Goal: Information Seeking & Learning: Understand process/instructions

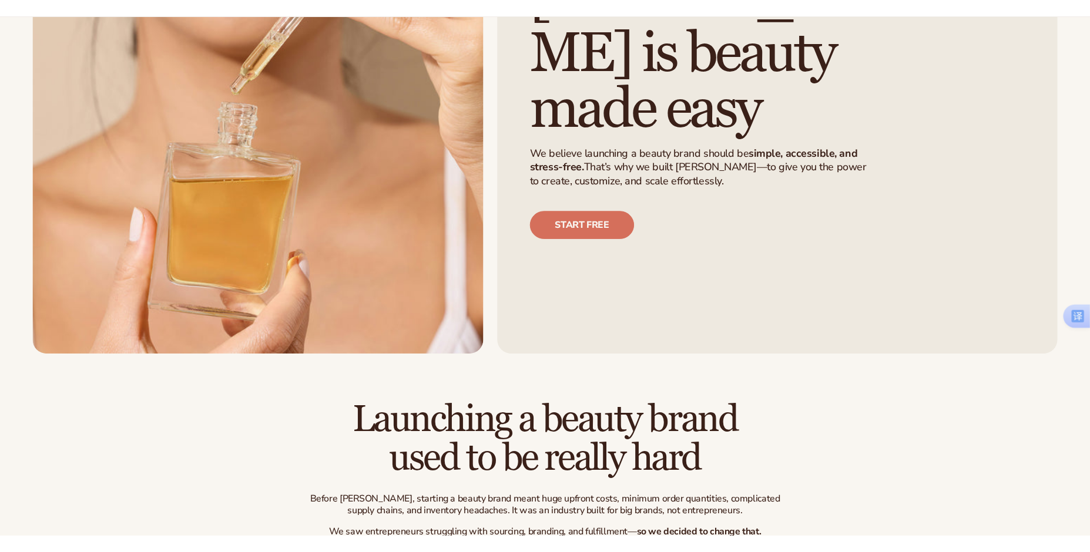
scroll to position [235, 0]
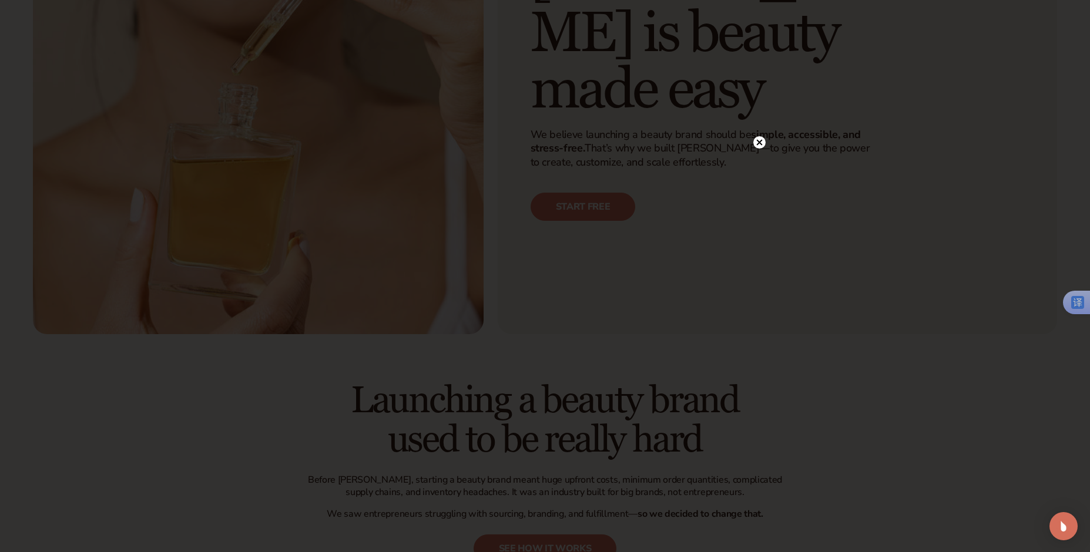
click at [758, 146] on circle at bounding box center [759, 142] width 12 height 12
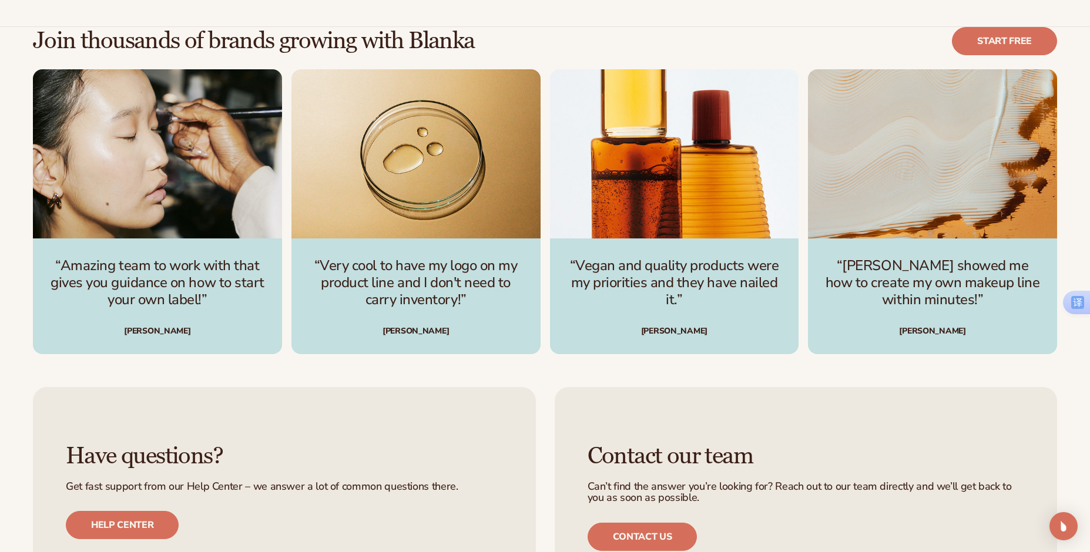
scroll to position [3289, 0]
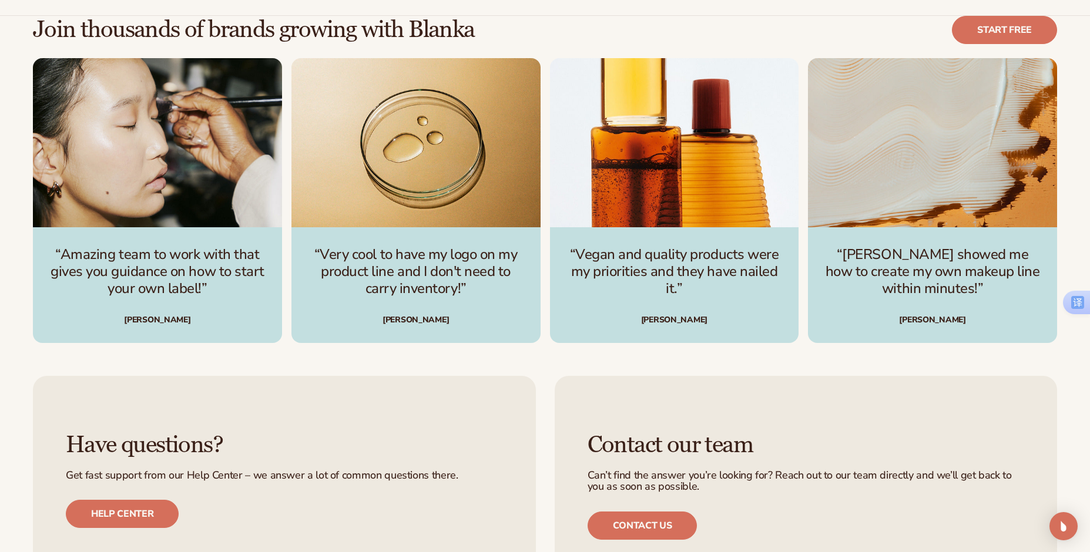
click at [163, 246] on p "“Amazing team to work with that gives you guidance on how to start your own lab…" at bounding box center [157, 271] width 221 height 51
click at [149, 316] on div "Danielle C." at bounding box center [157, 320] width 221 height 8
click at [150, 158] on img "1 / 4" at bounding box center [157, 143] width 249 height 170
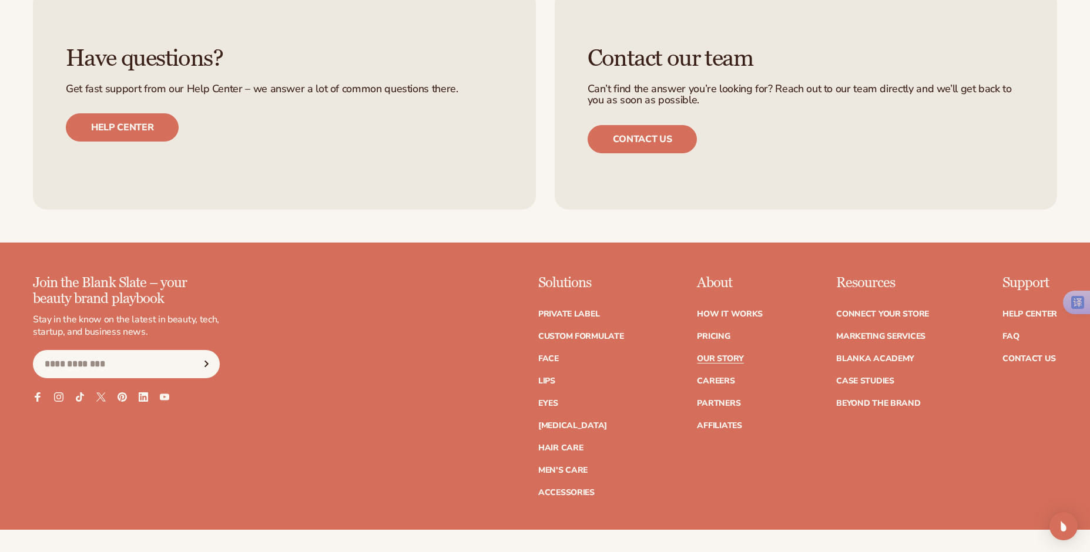
scroll to position [3700, 0]
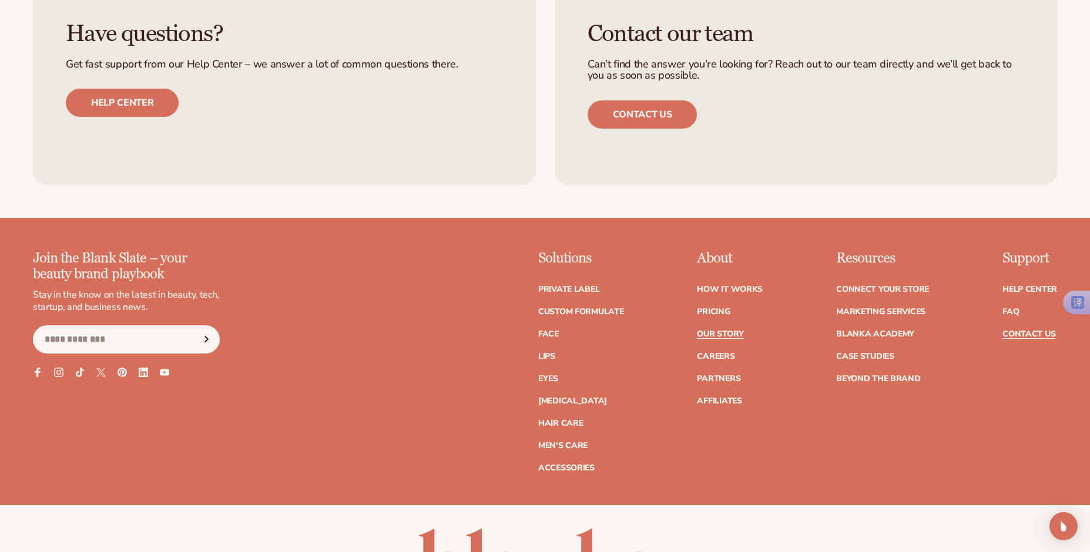
click at [1021, 330] on link "Contact Us" at bounding box center [1028, 334] width 53 height 8
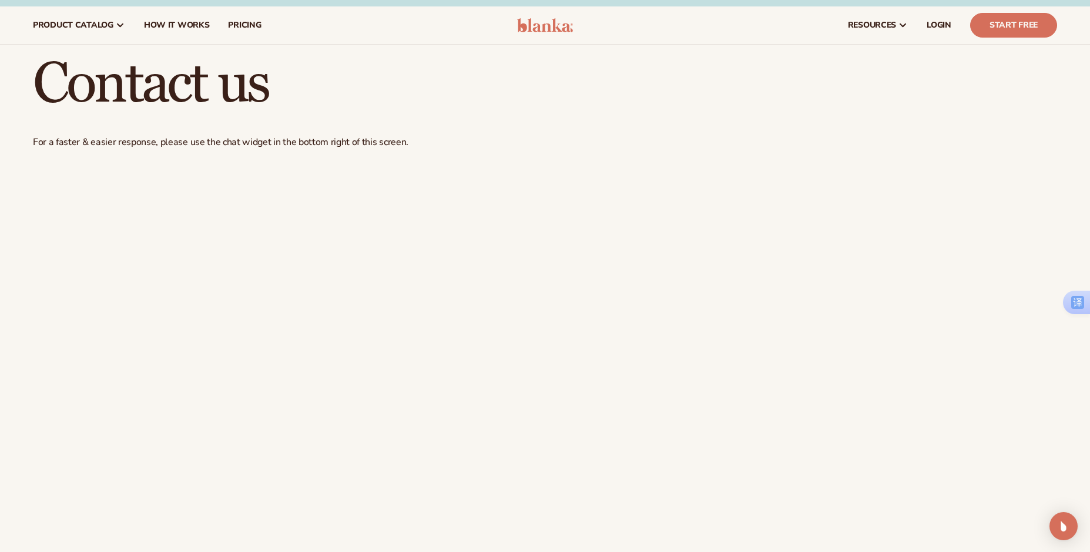
scroll to position [1, 0]
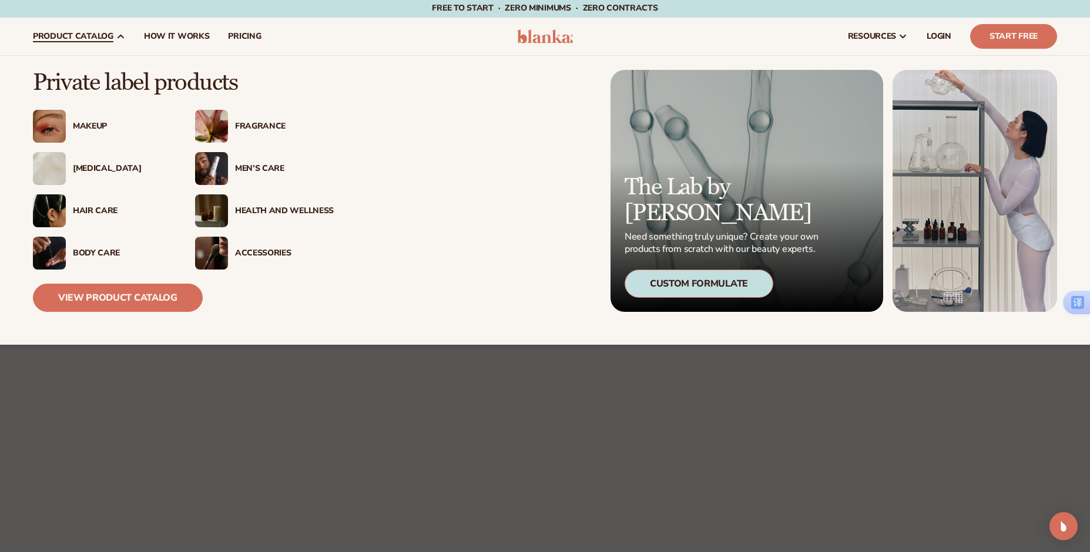
click at [78, 125] on div "Makeup" at bounding box center [122, 127] width 99 height 10
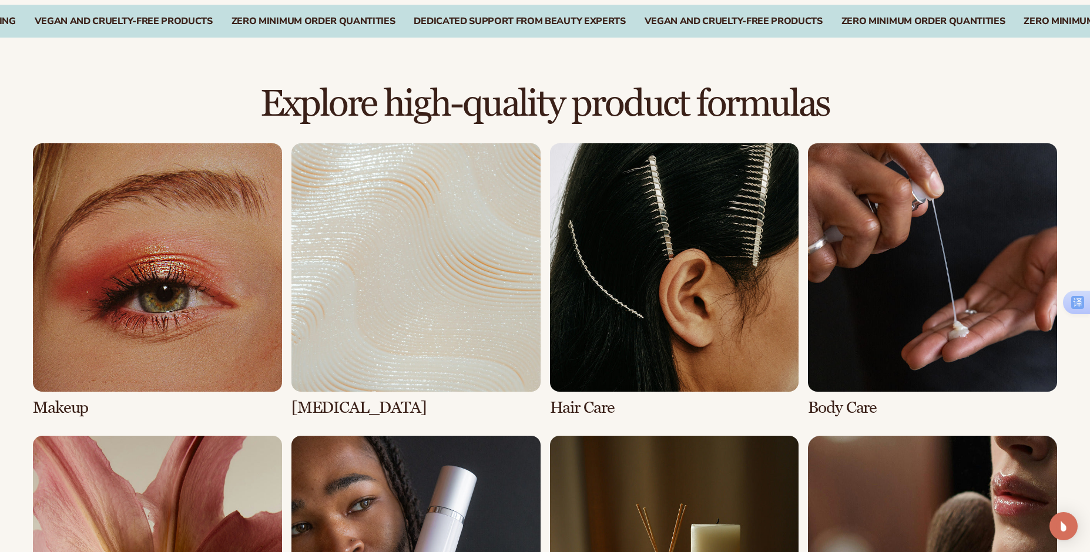
scroll to position [822, 0]
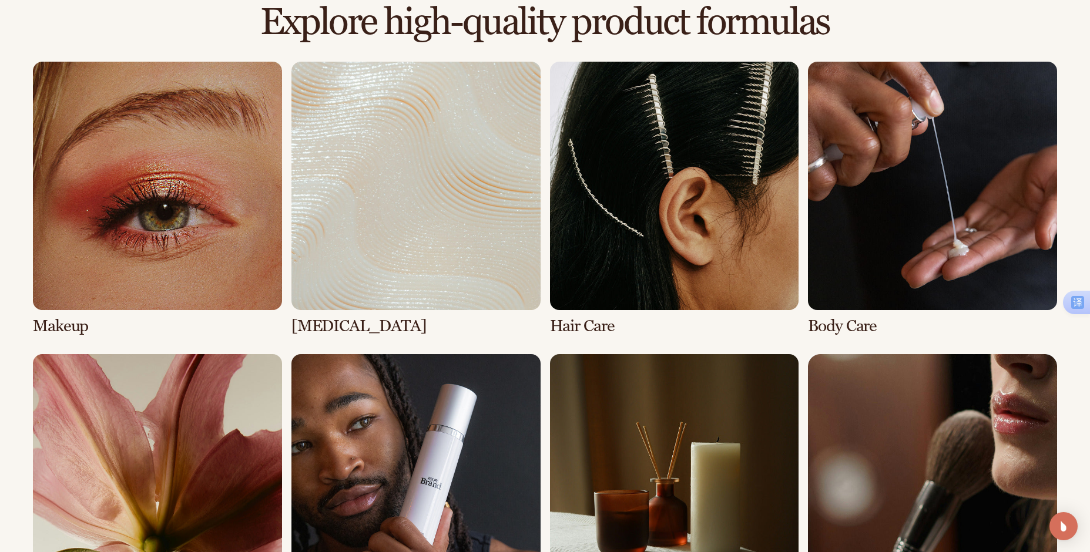
click at [84, 331] on link "1 / 8" at bounding box center [157, 199] width 249 height 274
click at [82, 331] on link "1 / 8" at bounding box center [157, 199] width 249 height 274
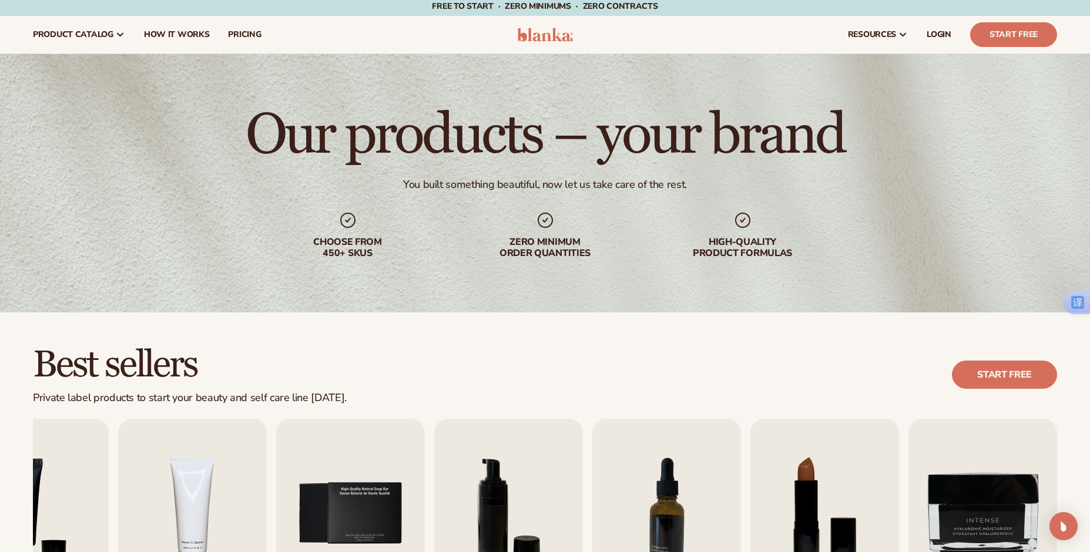
scroll to position [0, 0]
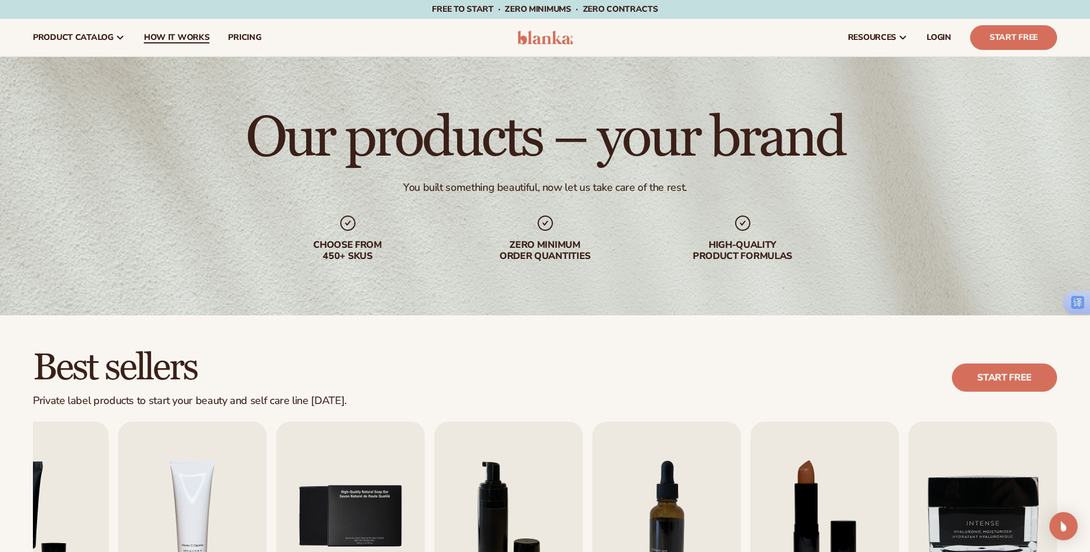
click at [181, 35] on span "How It Works" at bounding box center [177, 37] width 66 height 9
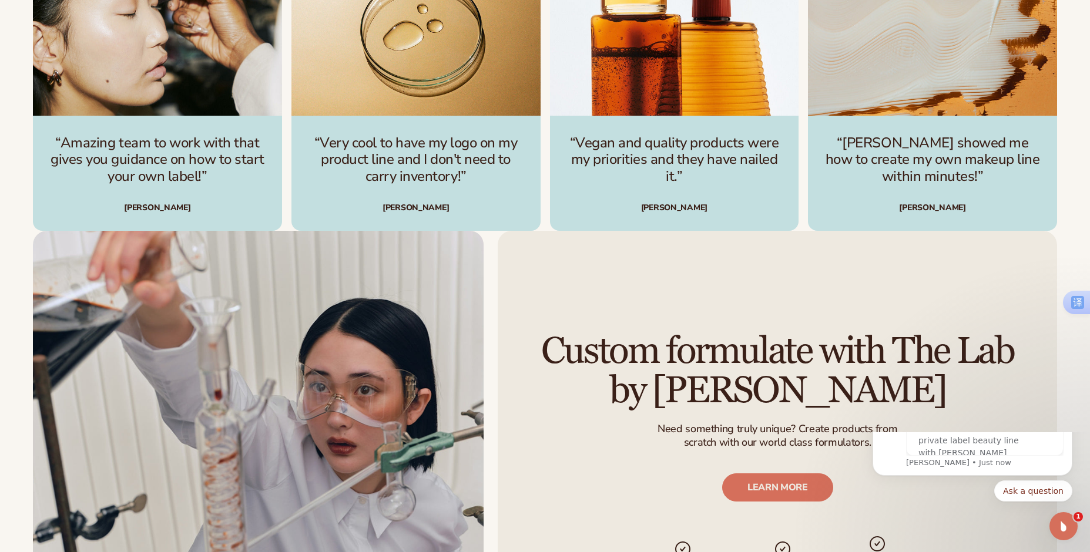
scroll to position [1938, 0]
